Goal: Information Seeking & Learning: Find specific fact

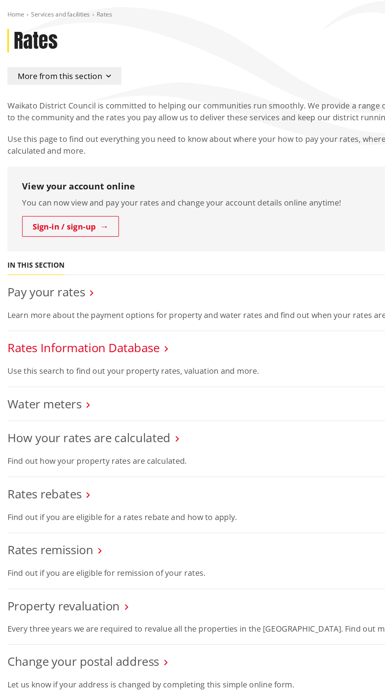
click at [20, 360] on link "Rates Information Database" at bounding box center [67, 366] width 122 height 13
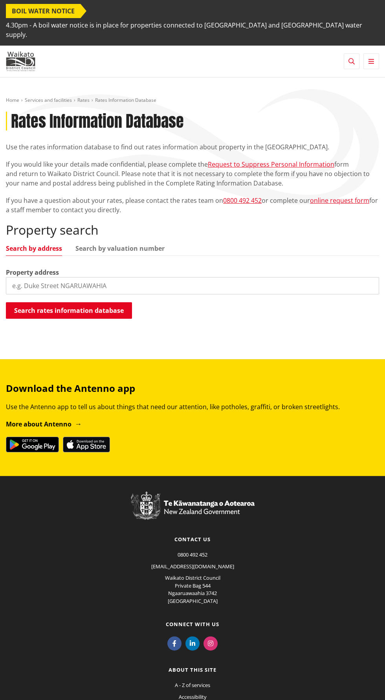
click at [20, 277] on input "search" at bounding box center [193, 285] width 374 height 17
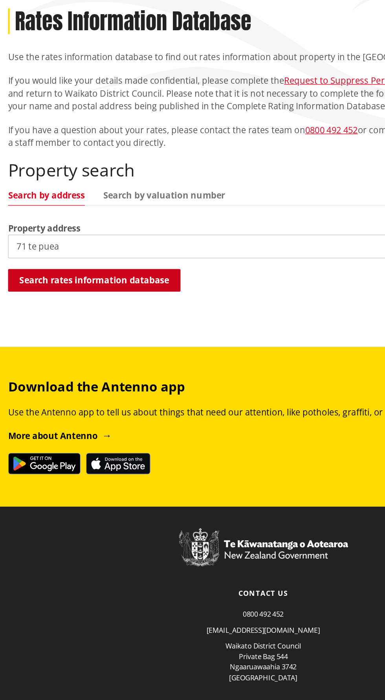
type input "71 te puea"
click at [14, 306] on button "Search rates information database" at bounding box center [69, 310] width 126 height 17
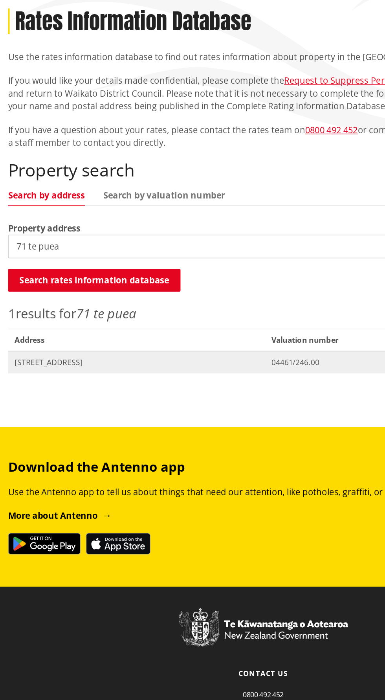
click at [29, 367] on span "[STREET_ADDRESS]" at bounding box center [100, 371] width 179 height 8
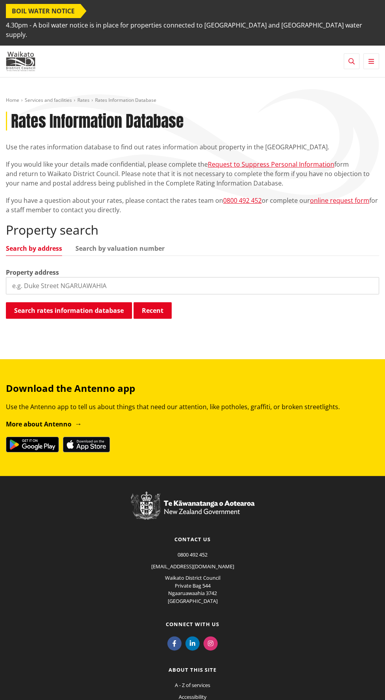
click at [235, 277] on input "search" at bounding box center [193, 285] width 374 height 17
type input "Q"
type input "147 renown"
click at [92, 304] on button "Search rates information database" at bounding box center [69, 310] width 126 height 17
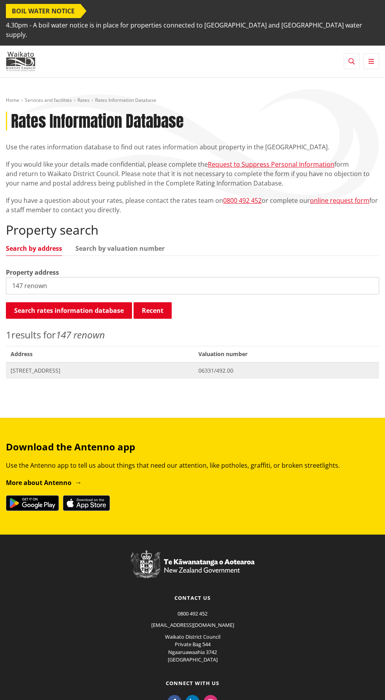
click at [227, 367] on span "06331/492.00" at bounding box center [287, 371] width 176 height 8
